Goal: Find specific page/section: Find specific page/section

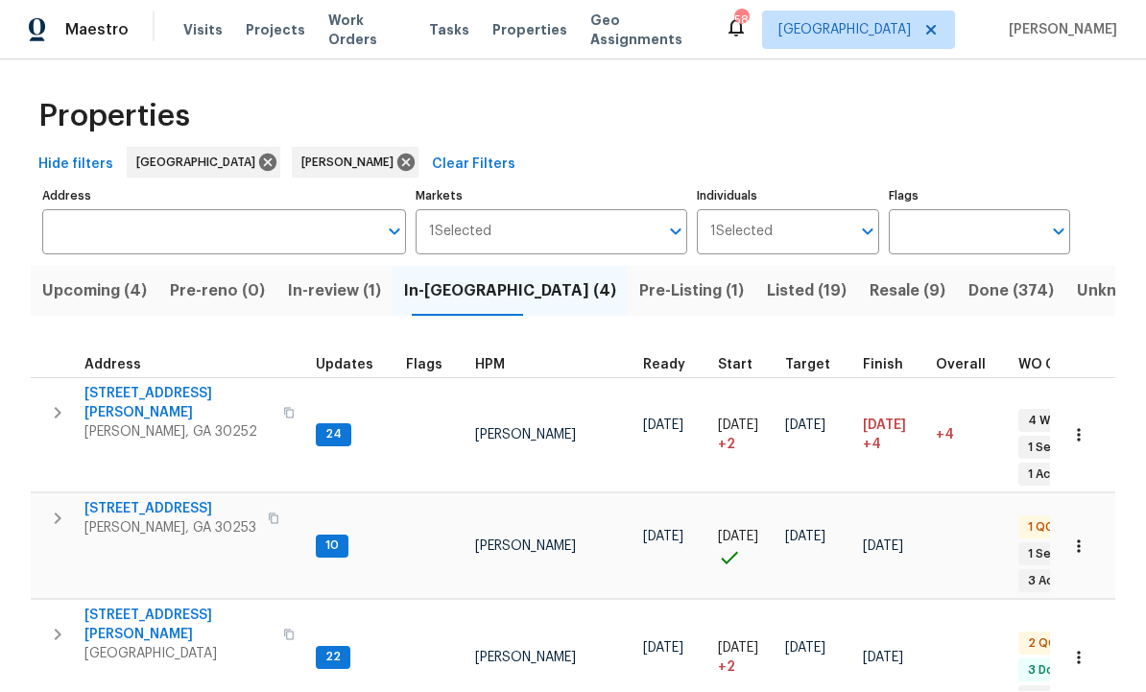
click at [91, 285] on span "Upcoming (4)" at bounding box center [94, 291] width 105 height 27
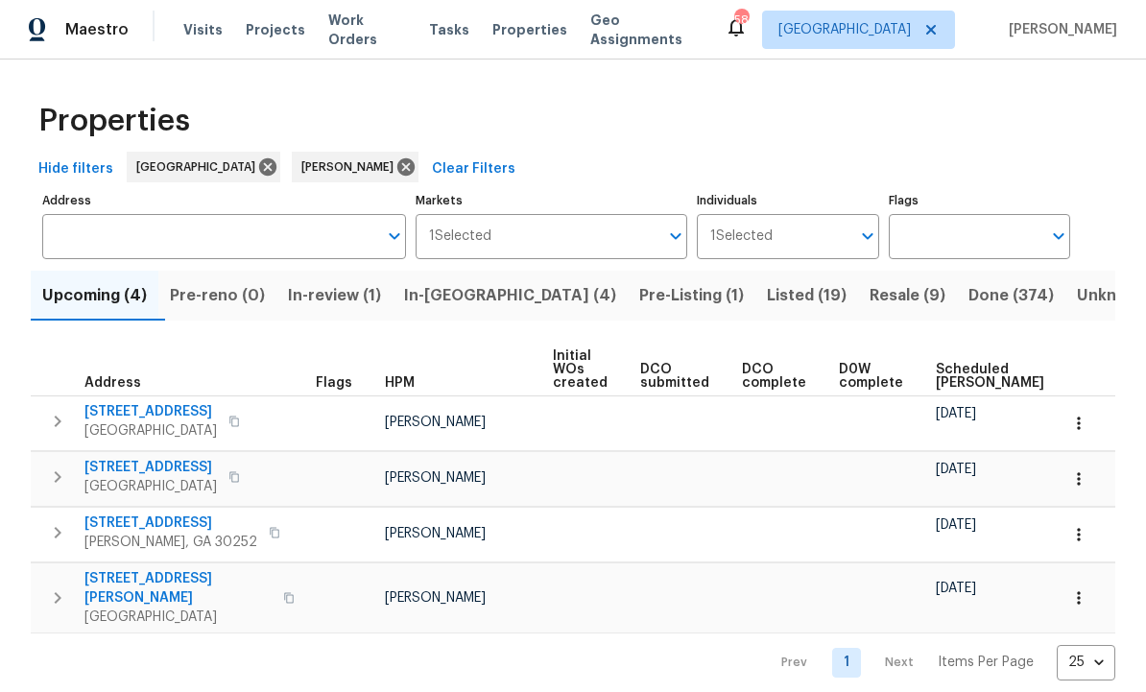
click at [166, 411] on span "[STREET_ADDRESS]" at bounding box center [150, 412] width 132 height 19
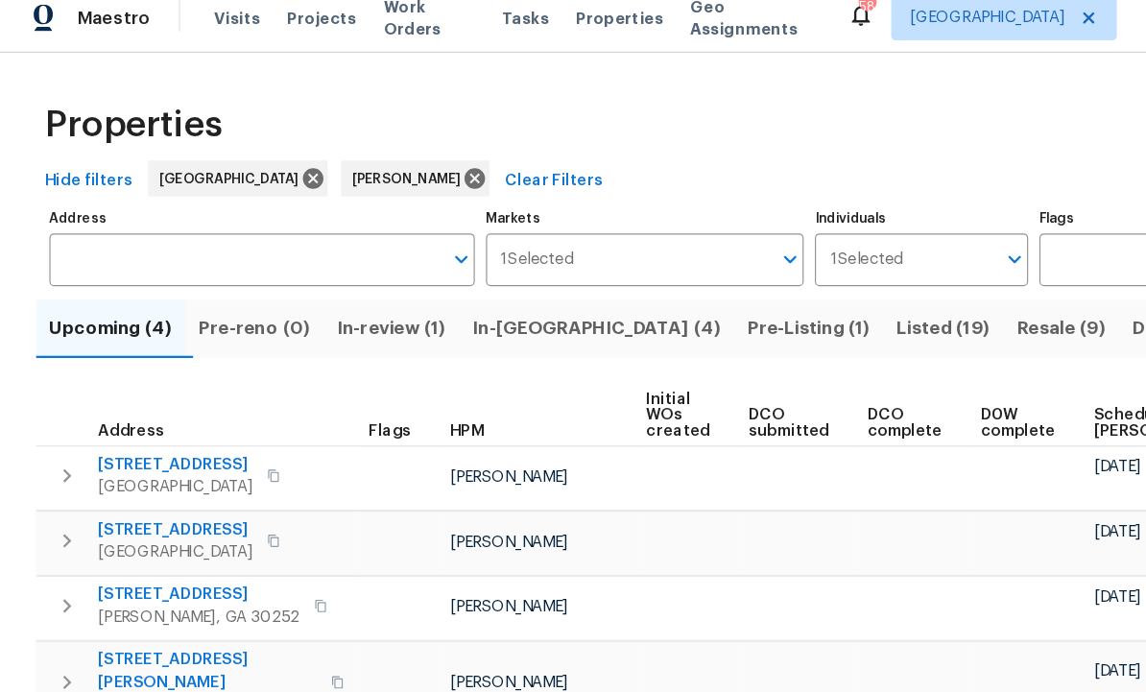
click at [244, 283] on span "Pre-reno (0)" at bounding box center [217, 296] width 95 height 27
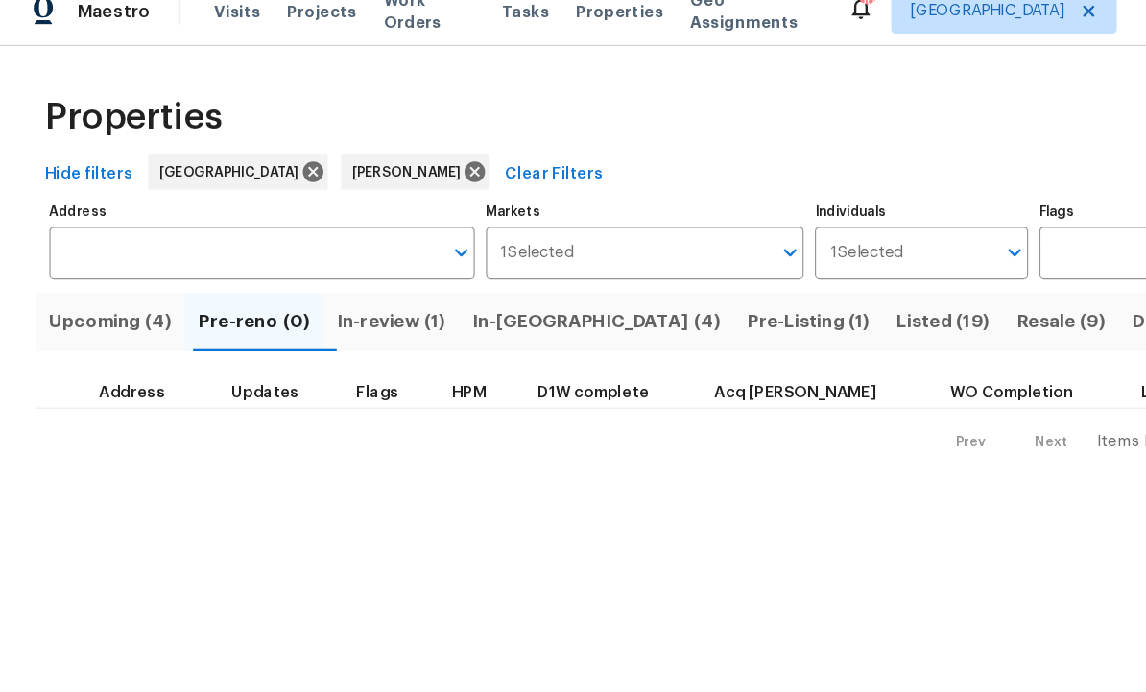
click at [109, 283] on span "Upcoming (4)" at bounding box center [94, 296] width 105 height 27
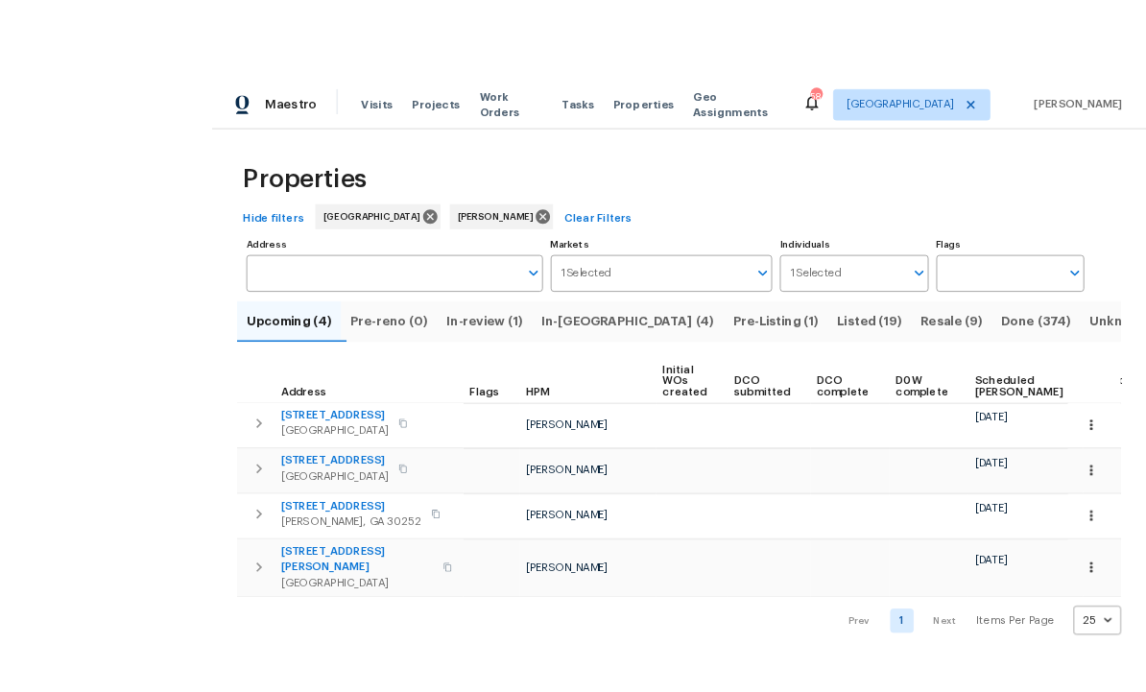
scroll to position [6, 0]
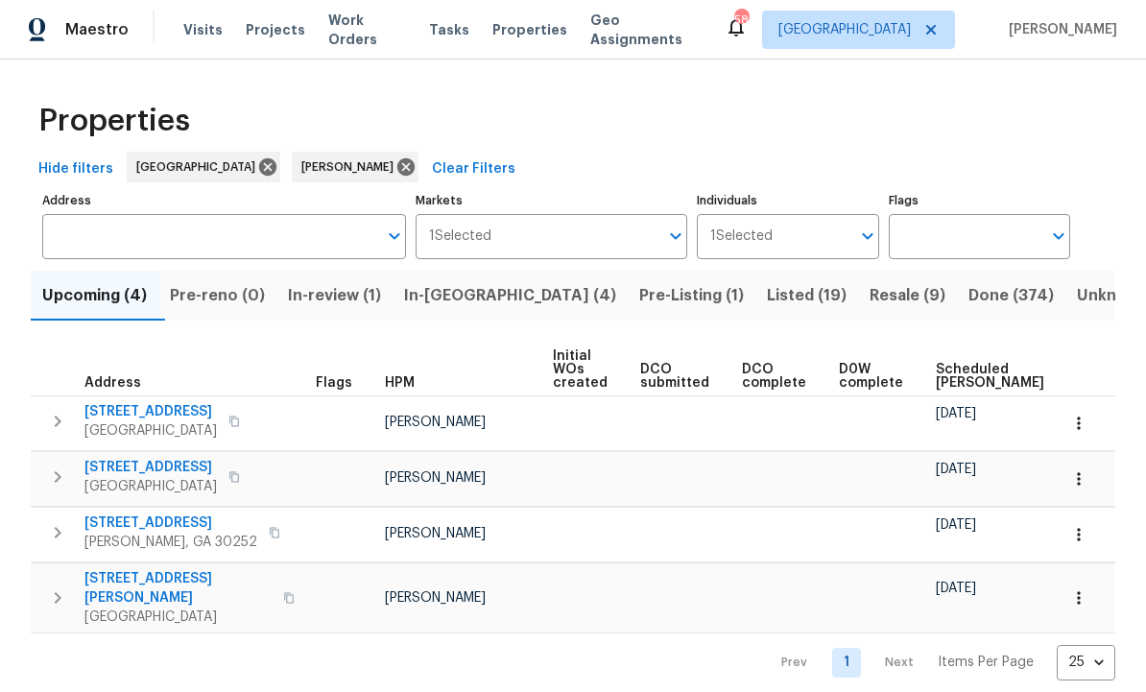
click at [1093, 415] on button "button" at bounding box center [1079, 424] width 42 height 42
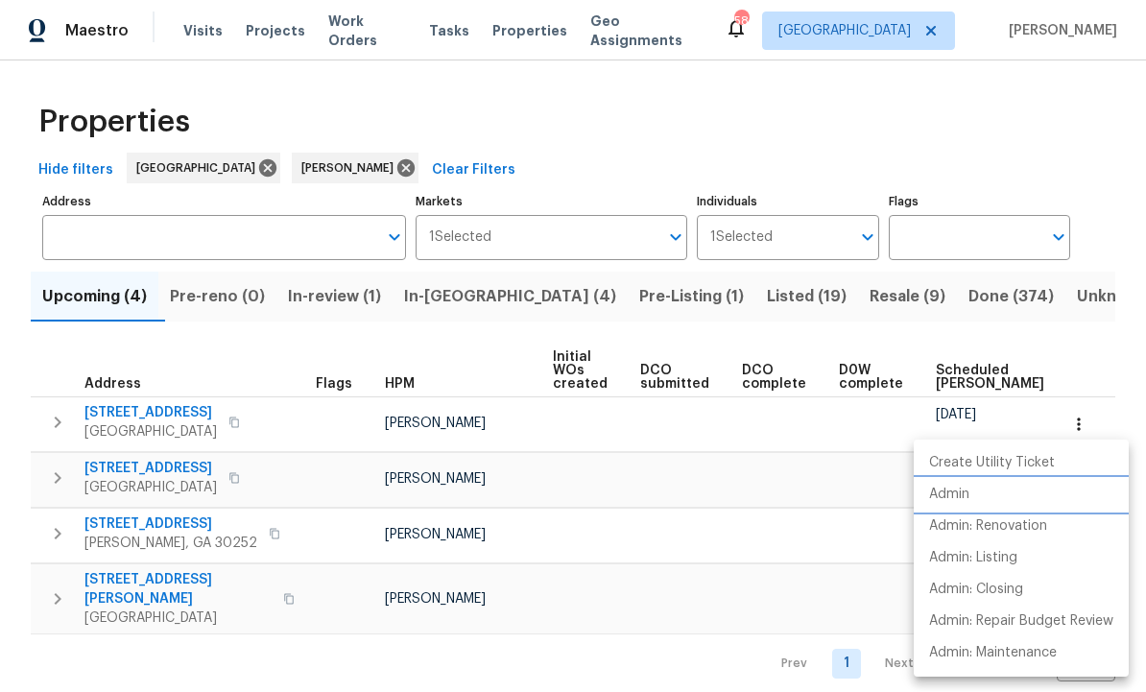
click at [976, 493] on li "Admin" at bounding box center [1021, 495] width 215 height 32
